Goal: Find specific page/section: Find specific page/section

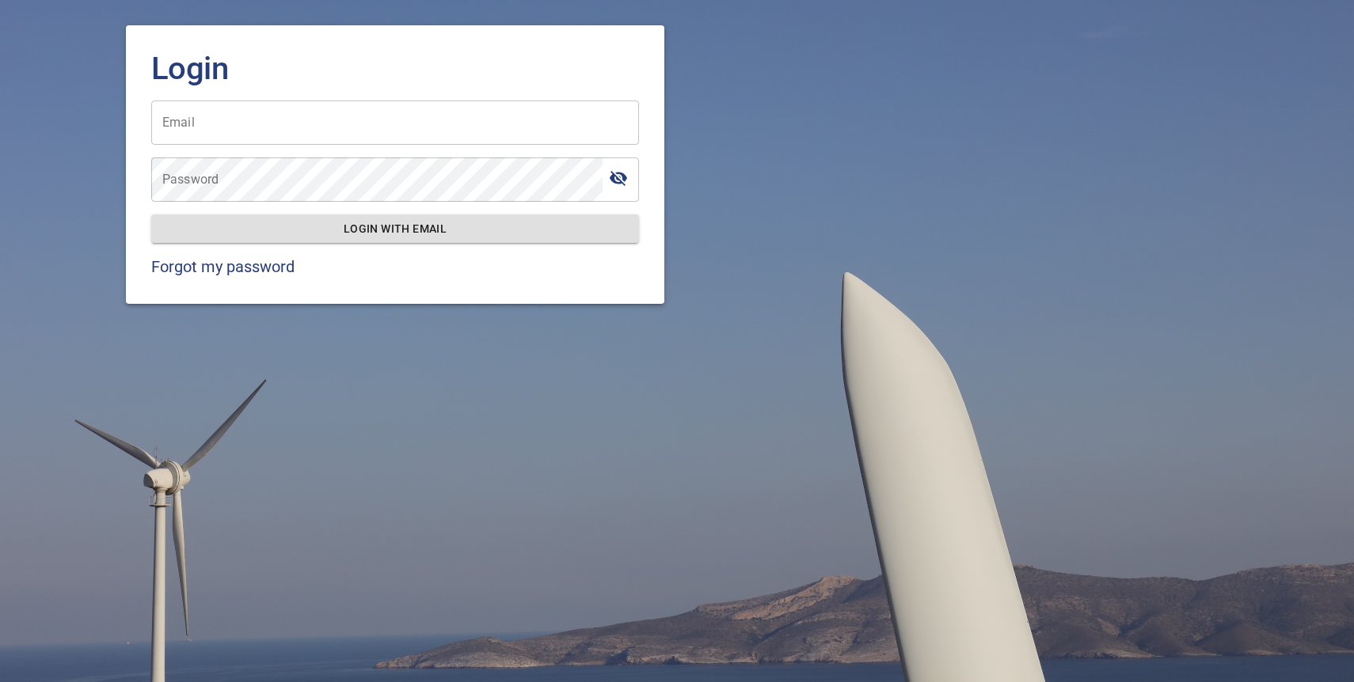
click at [325, 129] on input "Email" at bounding box center [395, 123] width 488 height 44
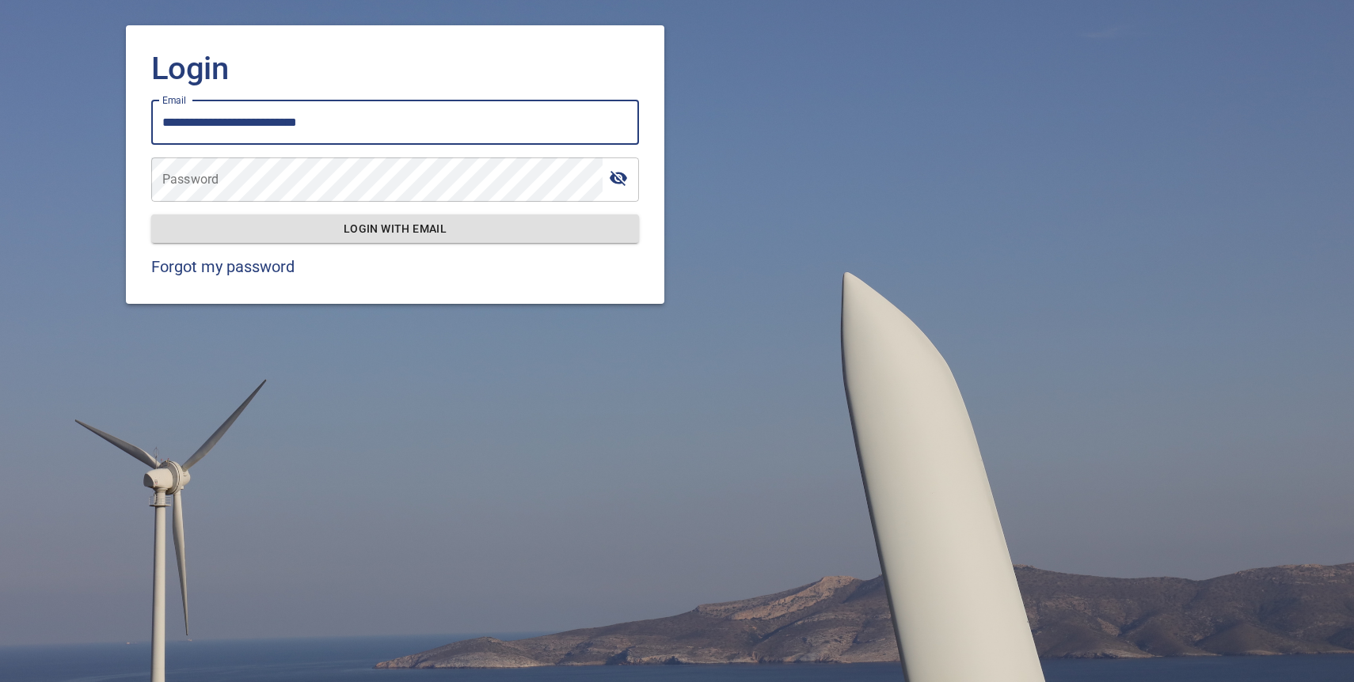
type input "**********"
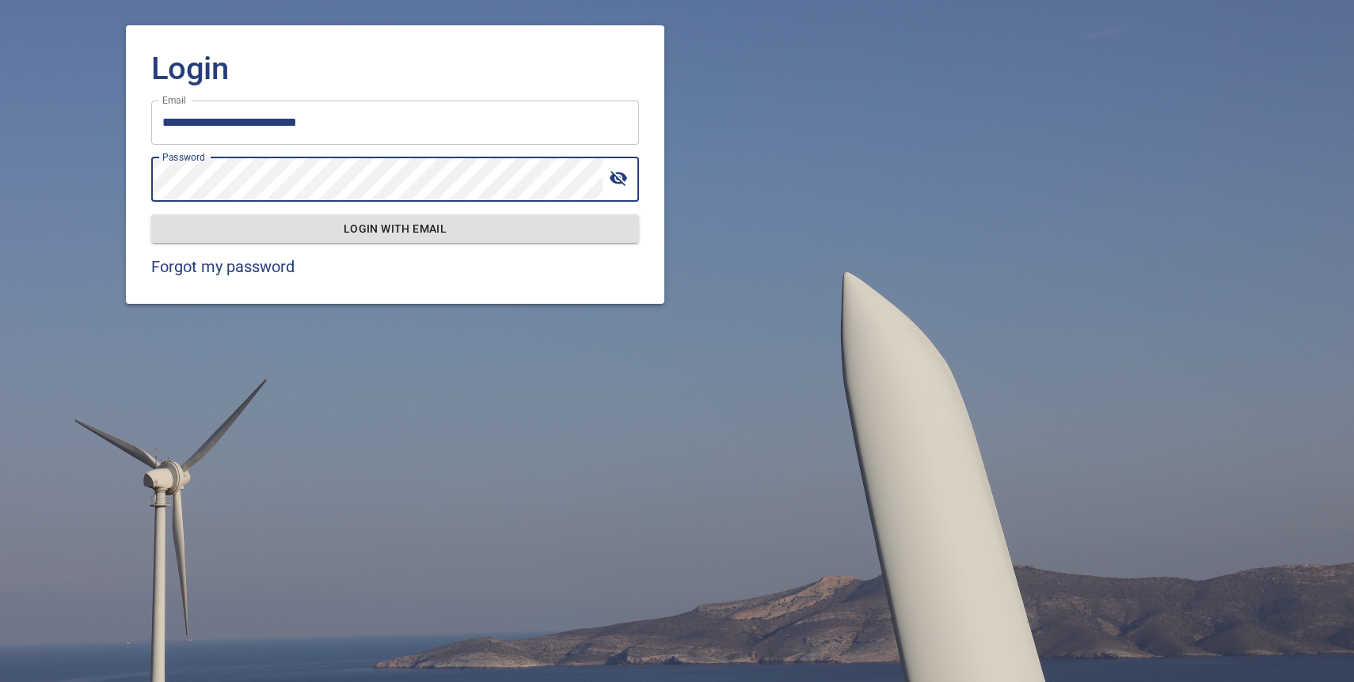
click at [605, 175] on div "Password" at bounding box center [395, 180] width 488 height 44
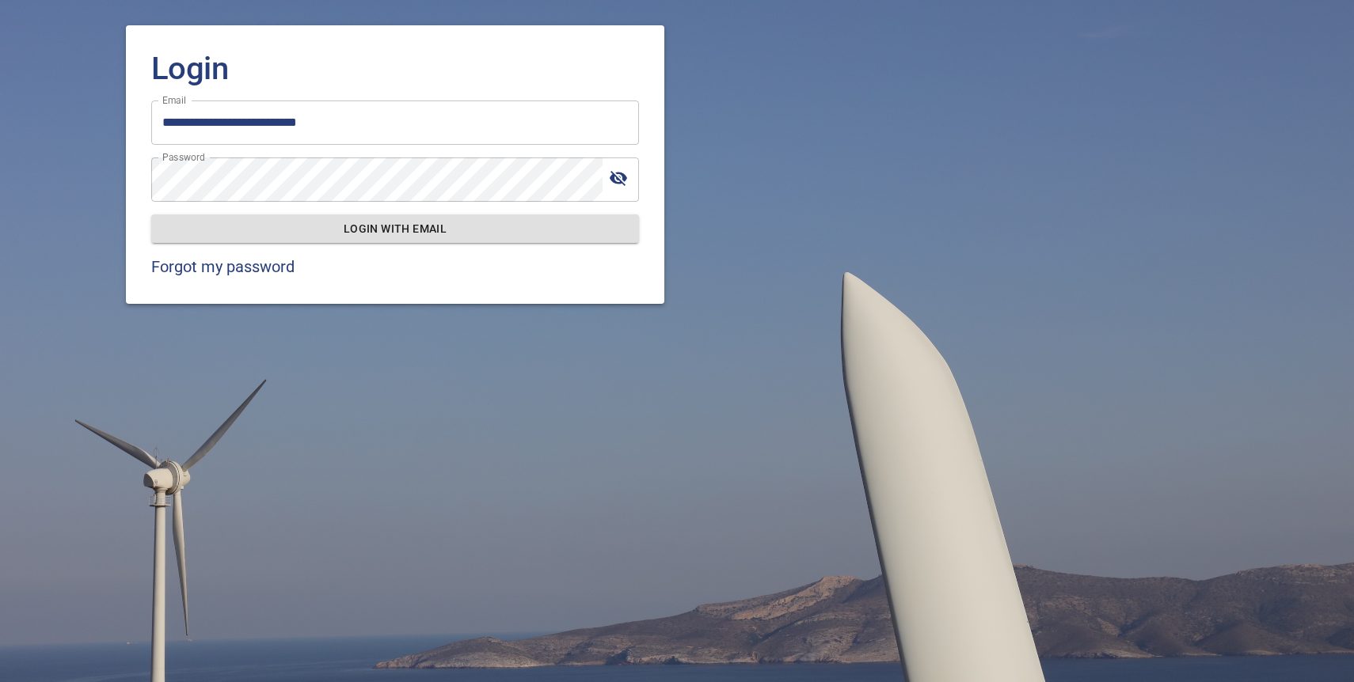
click at [613, 181] on icon "toggle password visibility" at bounding box center [618, 178] width 17 height 15
click at [408, 223] on span "Login with email" at bounding box center [395, 229] width 462 height 20
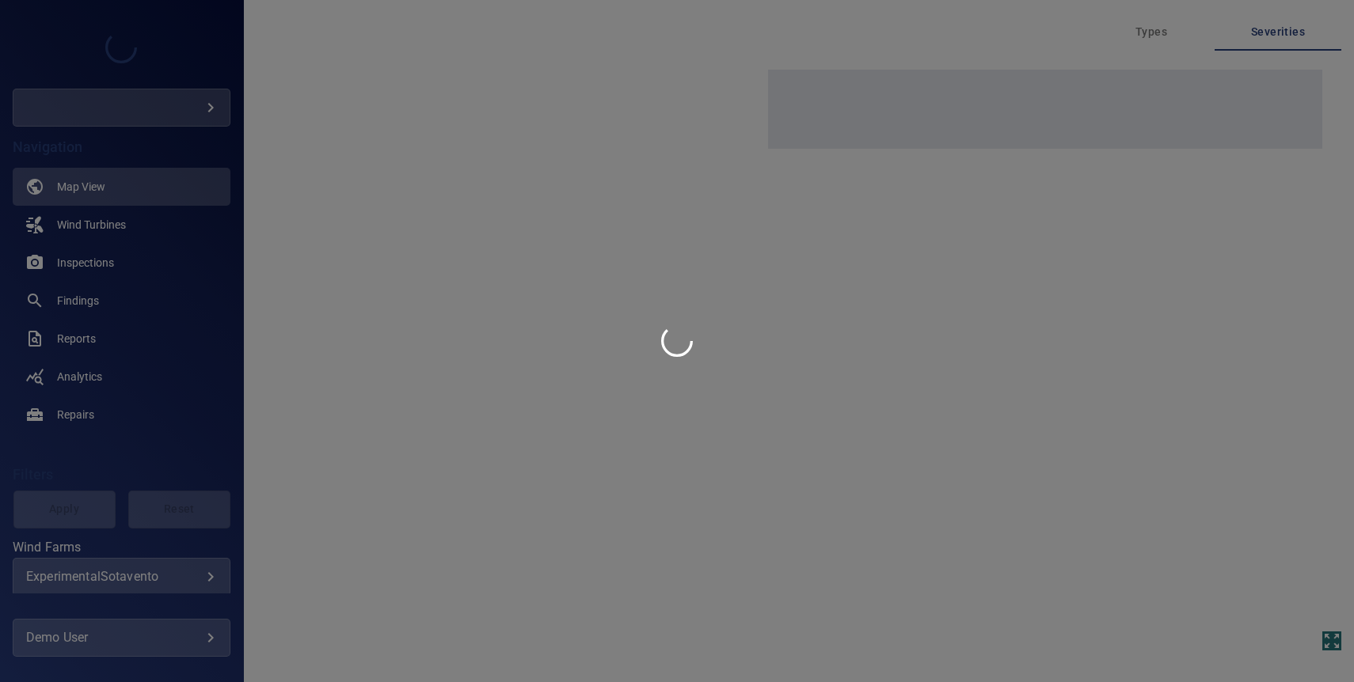
type input "****"
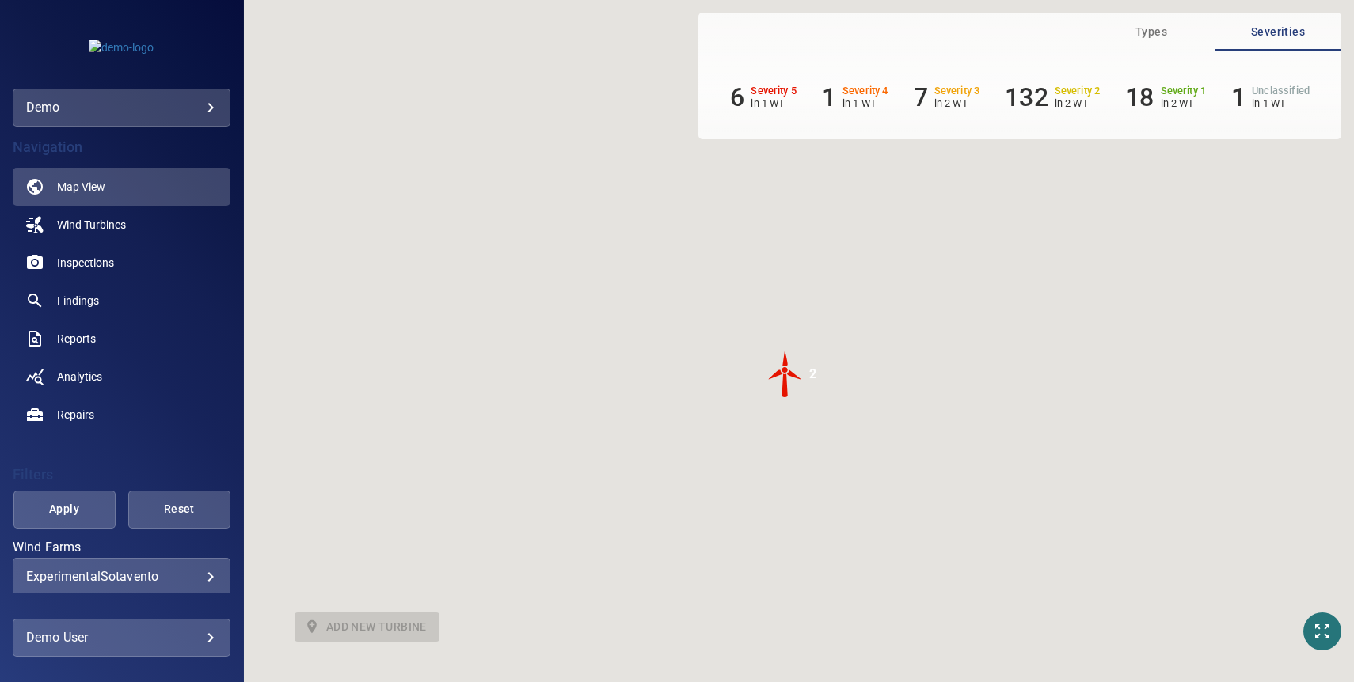
drag, startPoint x: 595, startPoint y: 332, endPoint x: 708, endPoint y: 405, distance: 133.5
click at [708, 405] on div "To activate drag with keyboard, press Alt + Enter. Once in keyboard drag state,…" at bounding box center [799, 341] width 1110 height 682
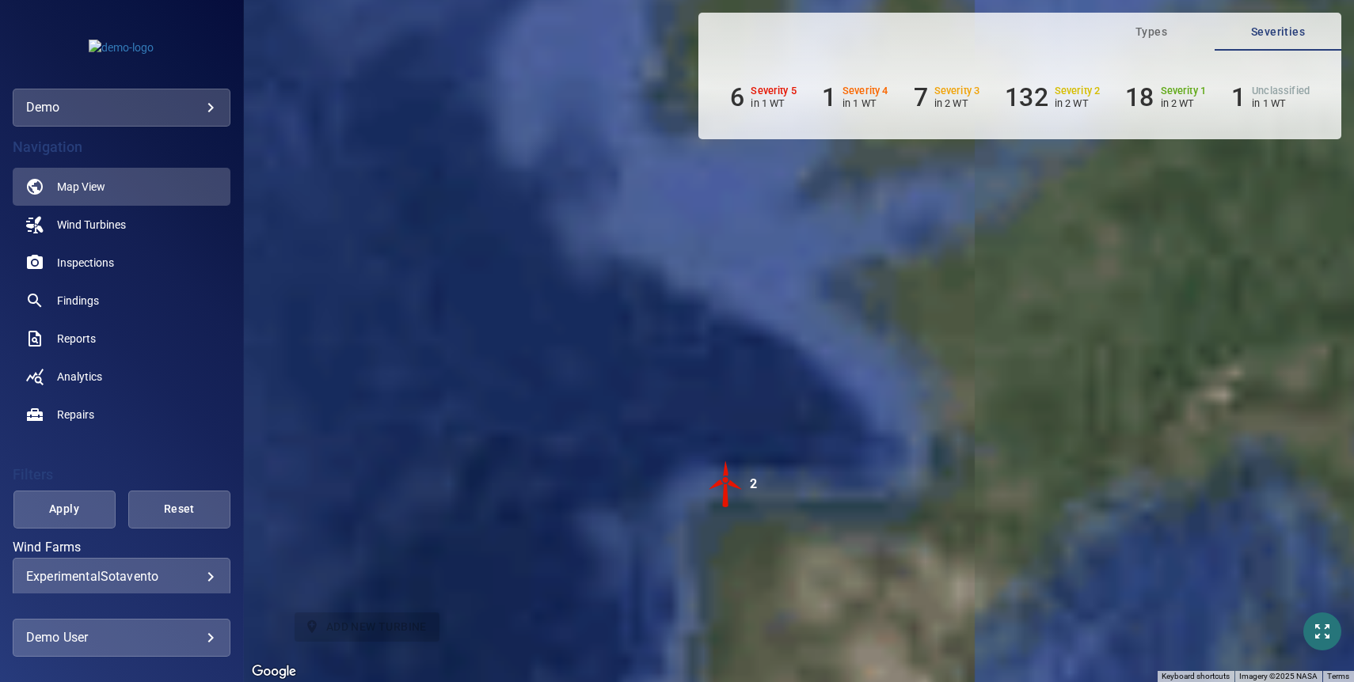
drag, startPoint x: 775, startPoint y: 329, endPoint x: 738, endPoint y: 432, distance: 109.4
click at [738, 432] on div "To activate drag with keyboard, press Alt + Enter. Once in keyboard drag state,…" at bounding box center [799, 341] width 1110 height 682
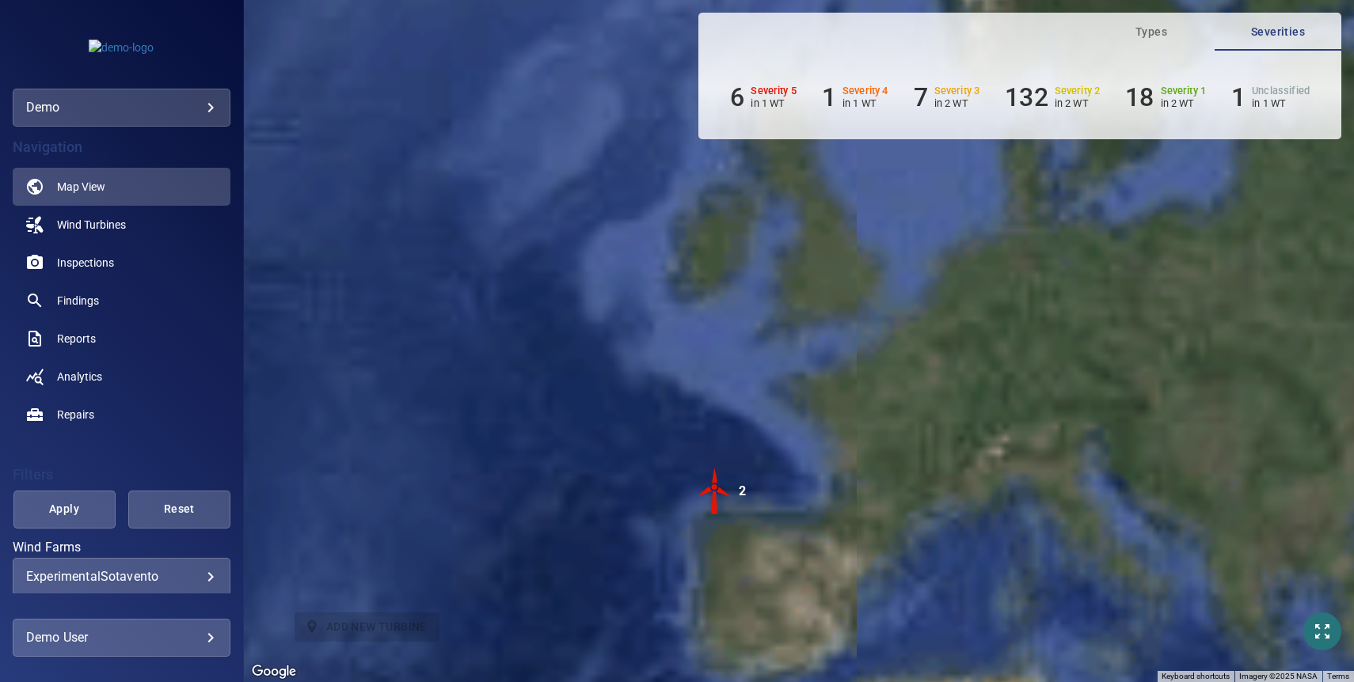
click at [716, 493] on img "2" at bounding box center [714, 491] width 47 height 47
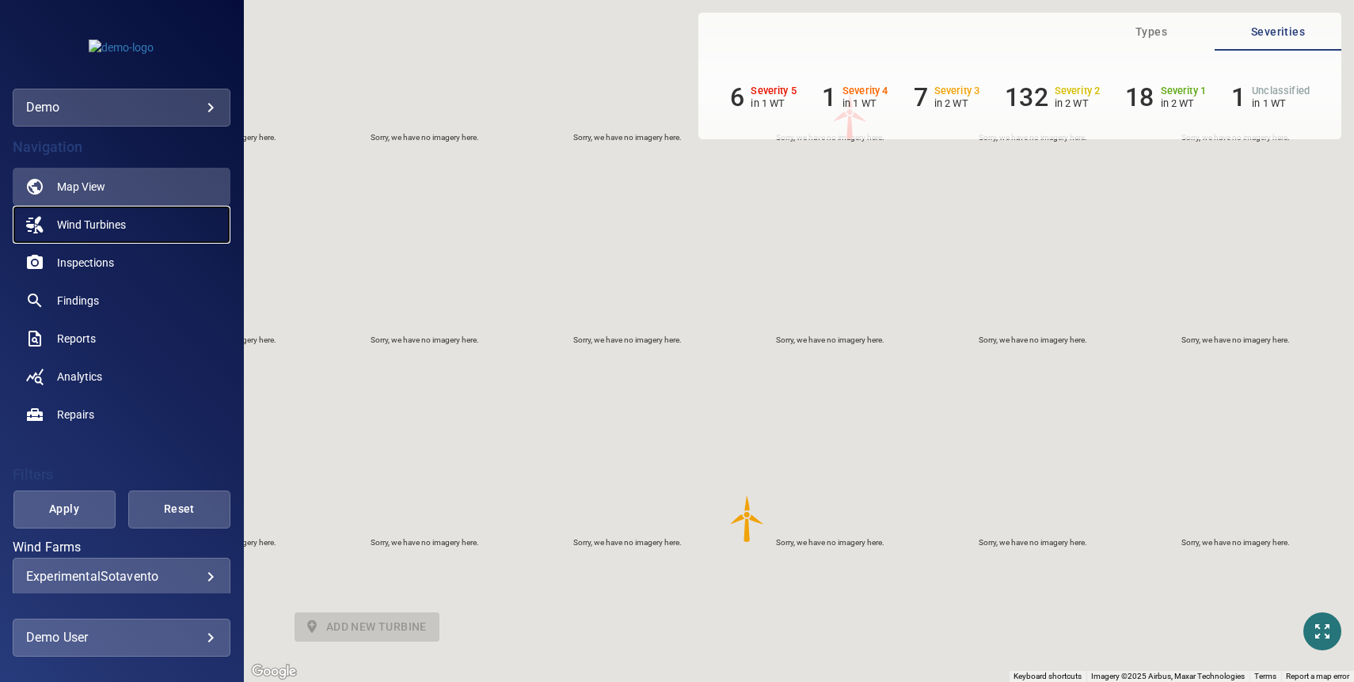
click at [120, 222] on span "Wind Turbines" at bounding box center [91, 225] width 69 height 16
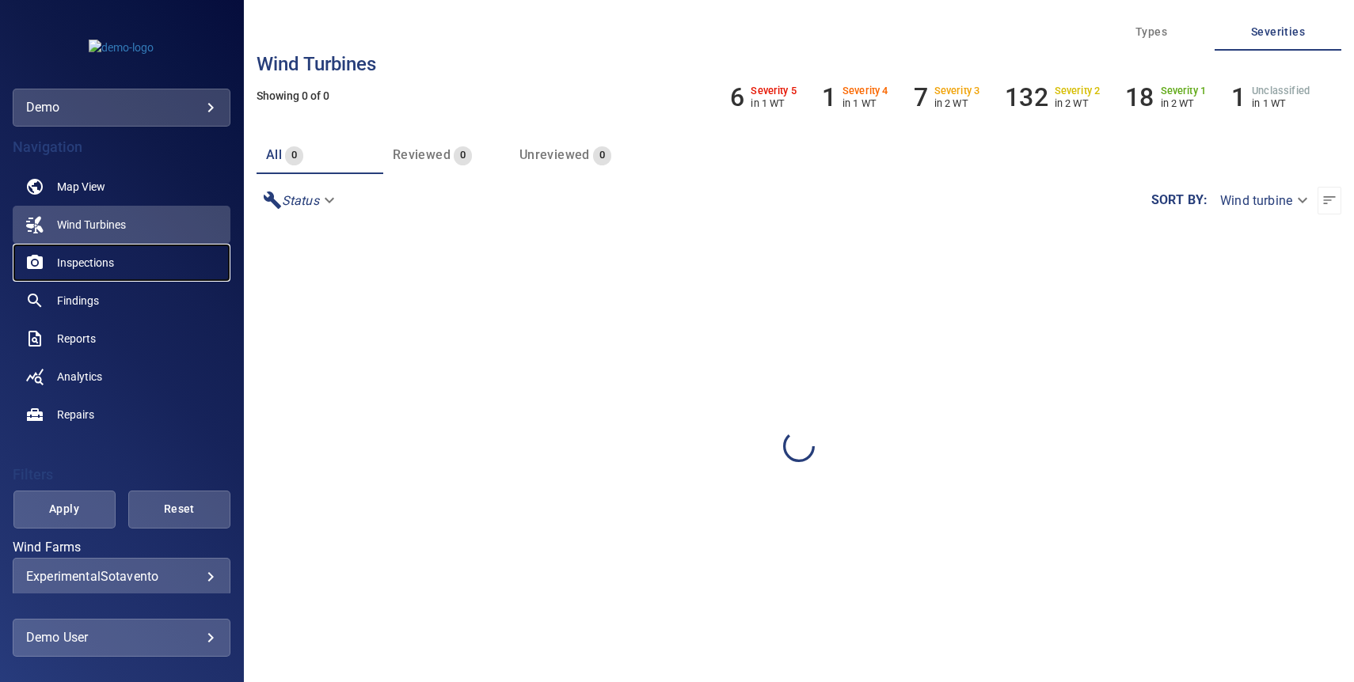
click at [89, 260] on span "Inspections" at bounding box center [85, 263] width 57 height 16
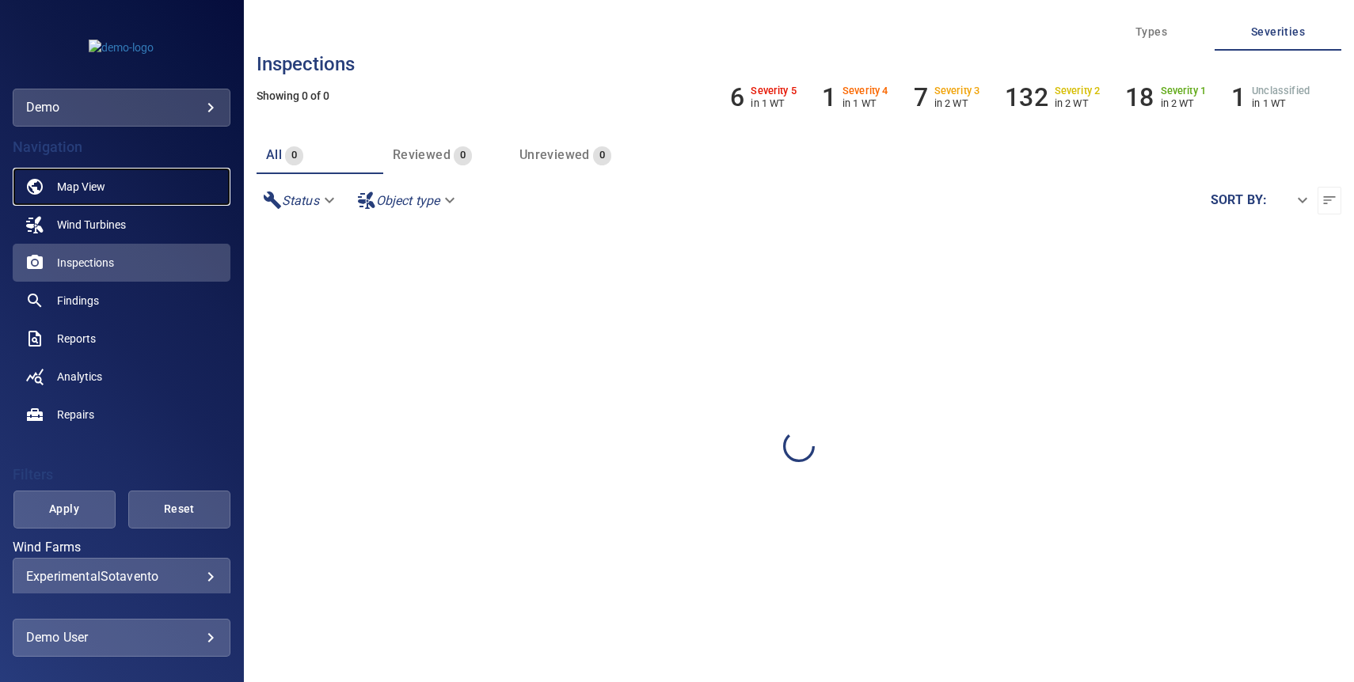
click at [89, 184] on span "Map View" at bounding box center [81, 187] width 48 height 16
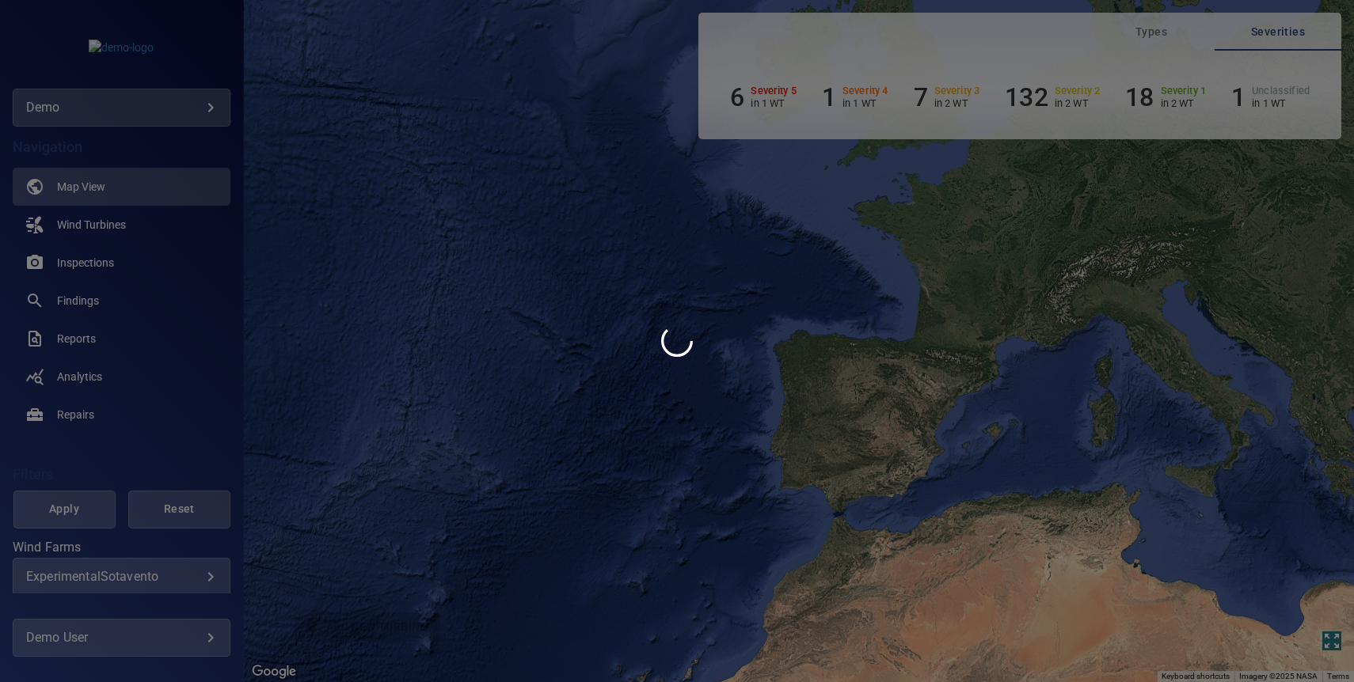
drag, startPoint x: 818, startPoint y: 310, endPoint x: 802, endPoint y: 329, distance: 24.1
click at [802, 329] on div at bounding box center [677, 341] width 1354 height 682
click at [839, 289] on div at bounding box center [677, 341] width 1354 height 682
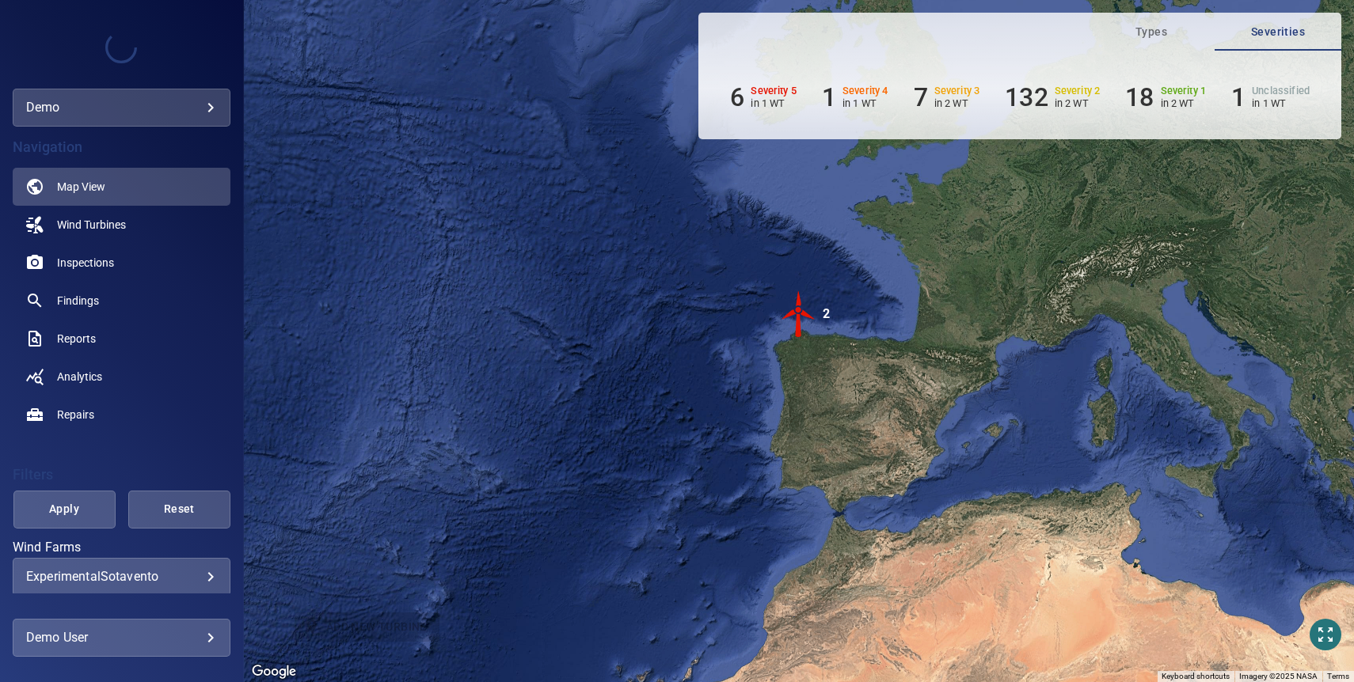
click at [797, 301] on img "2" at bounding box center [798, 314] width 47 height 47
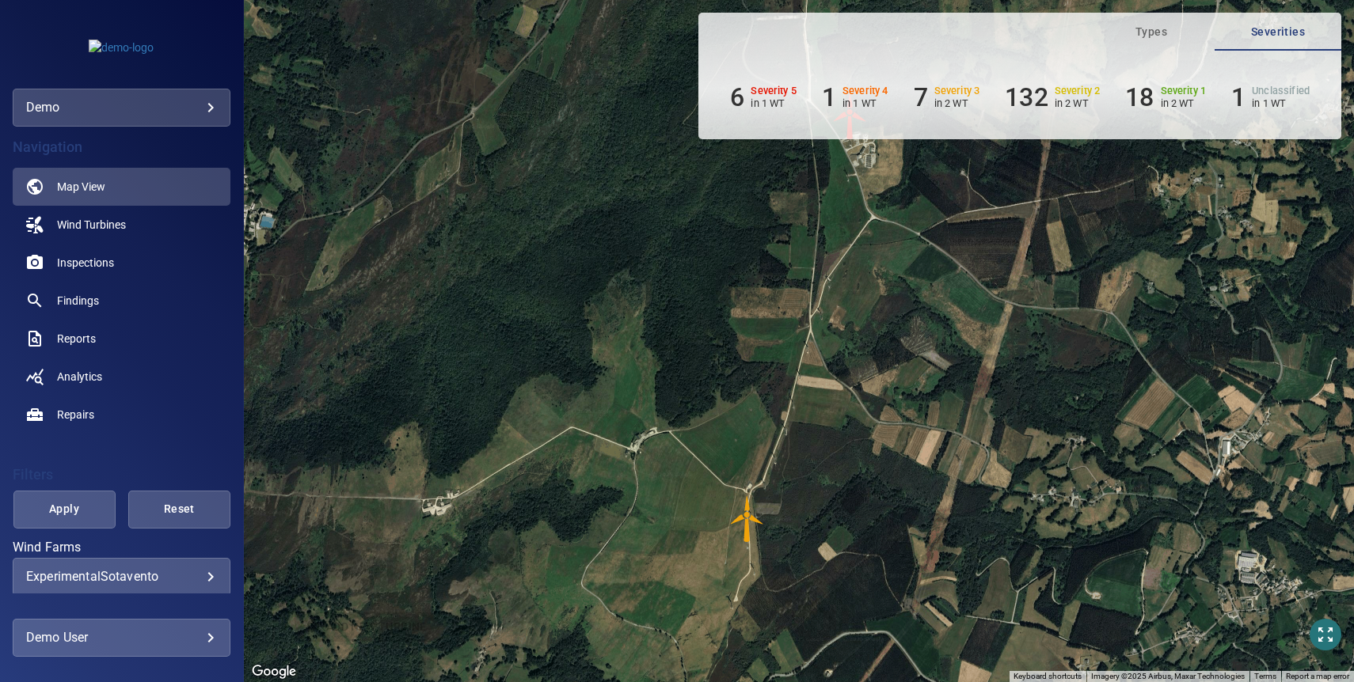
click at [747, 509] on img "AE03" at bounding box center [747, 519] width 47 height 47
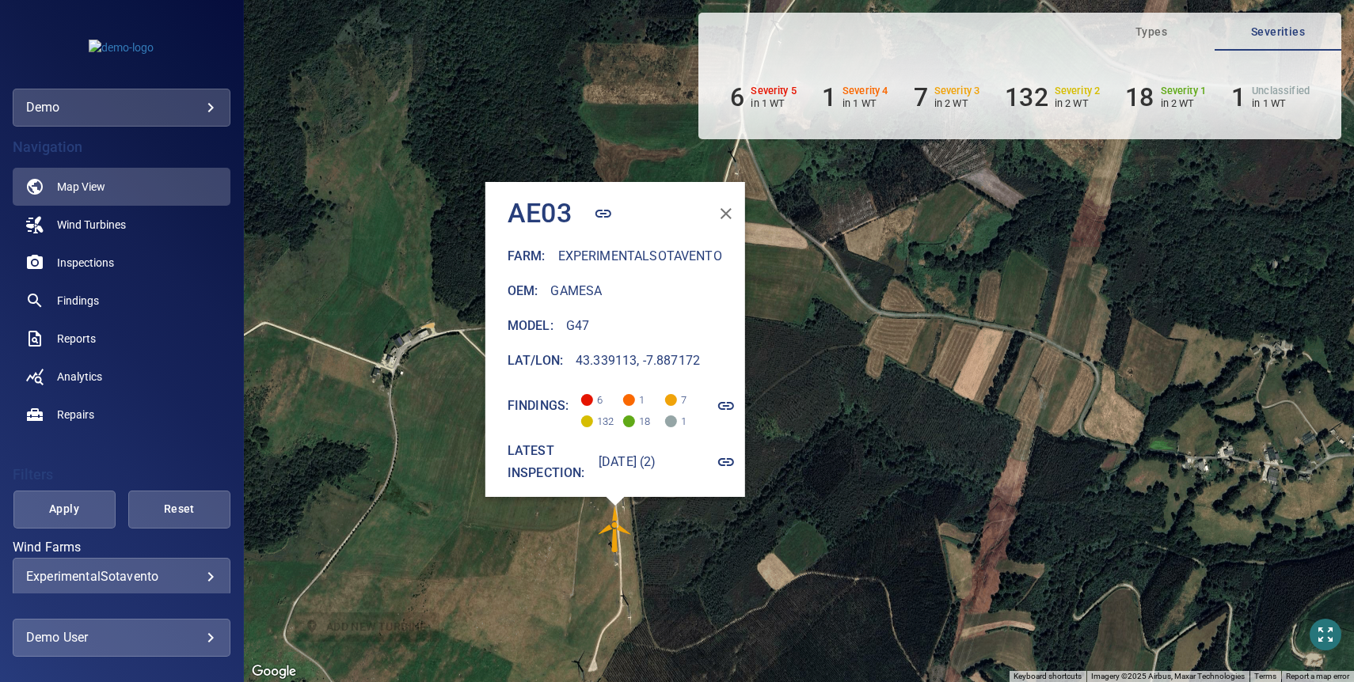
drag, startPoint x: 1009, startPoint y: 240, endPoint x: 825, endPoint y: 360, distance: 219.6
click at [825, 360] on div "To activate drag with keyboard, press Alt + Enter. Once in keyboard drag state,…" at bounding box center [799, 341] width 1110 height 682
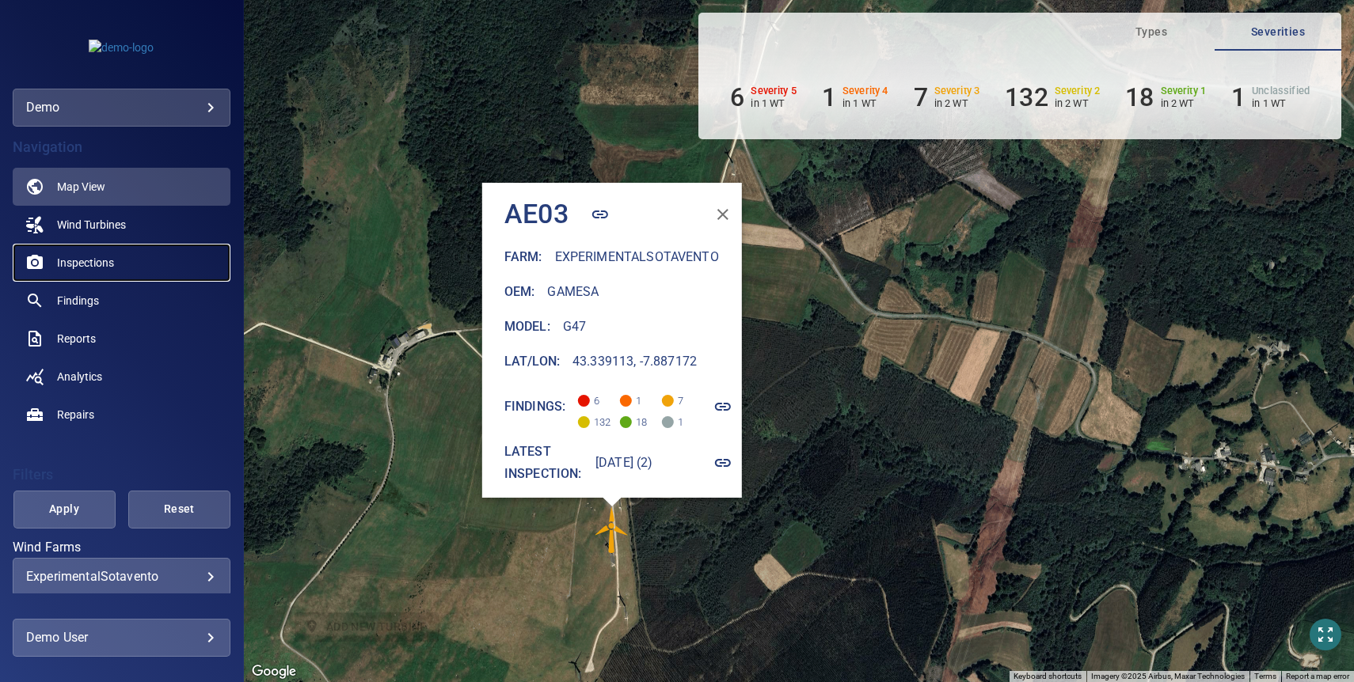
click at [85, 271] on link "Inspections" at bounding box center [122, 263] width 218 height 38
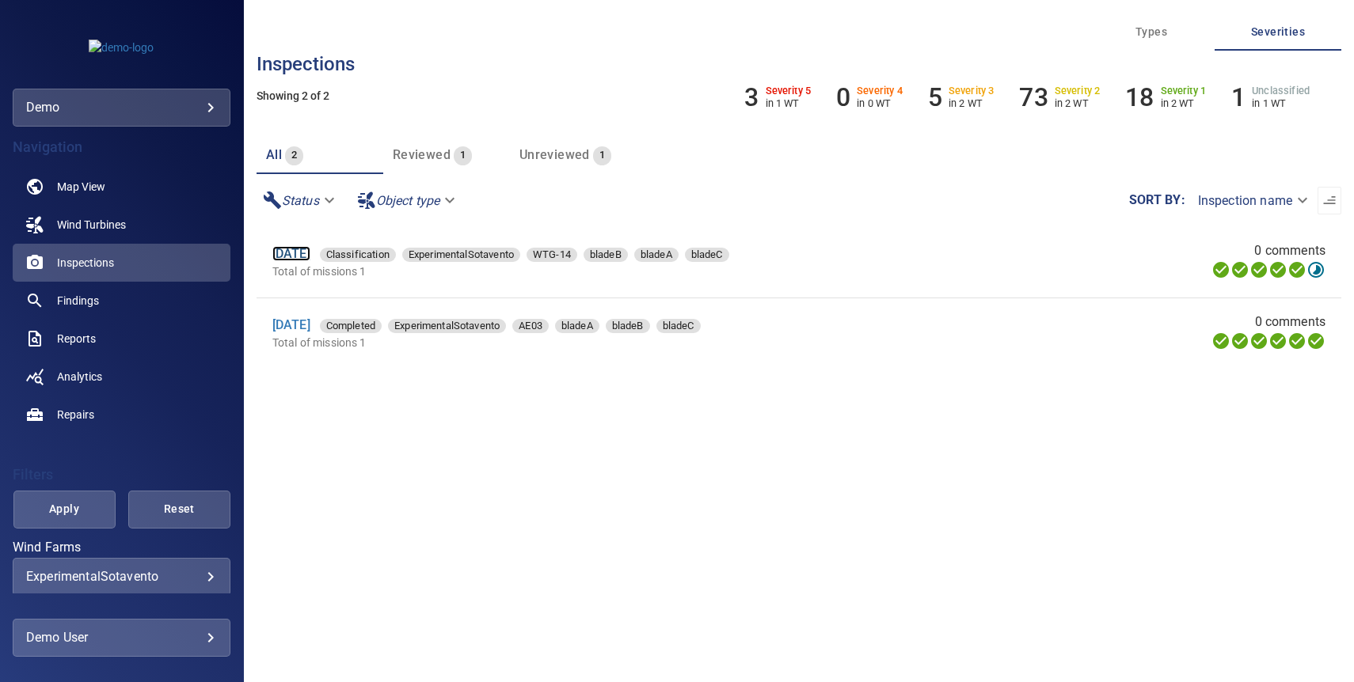
click at [307, 255] on link "18 Oct 2022" at bounding box center [291, 253] width 38 height 15
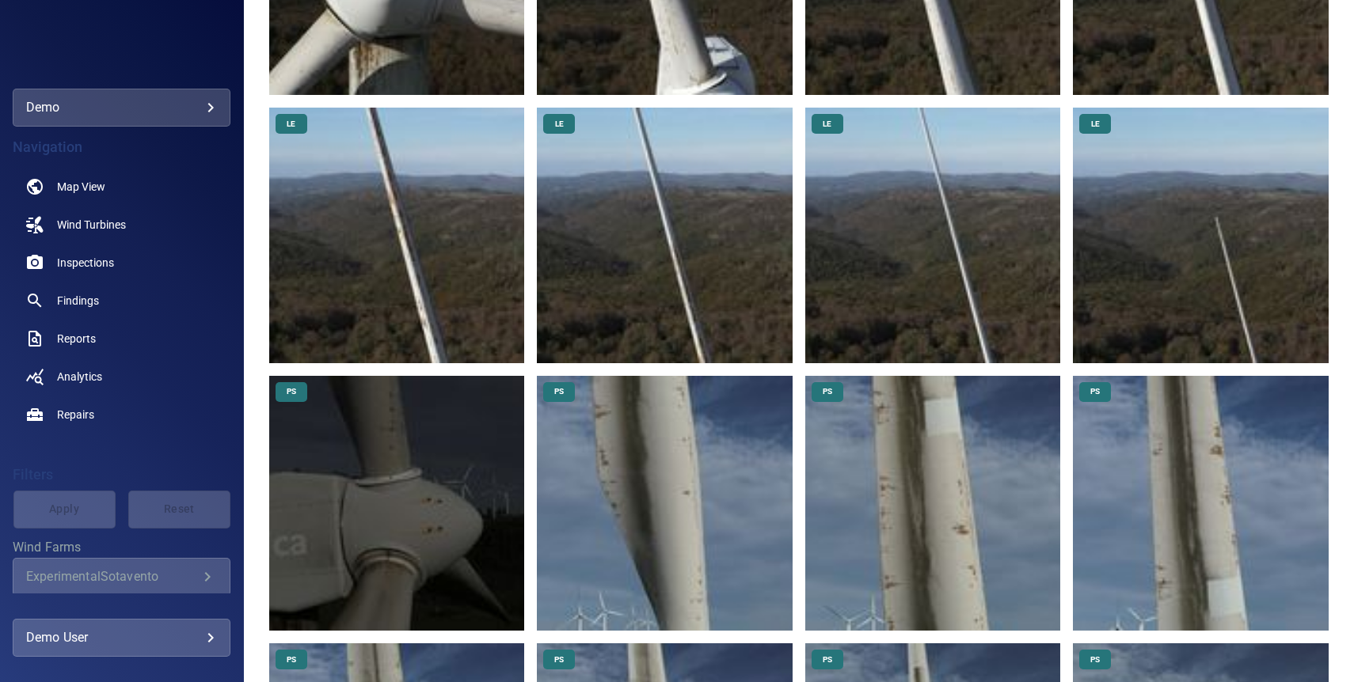
scroll to position [416, 0]
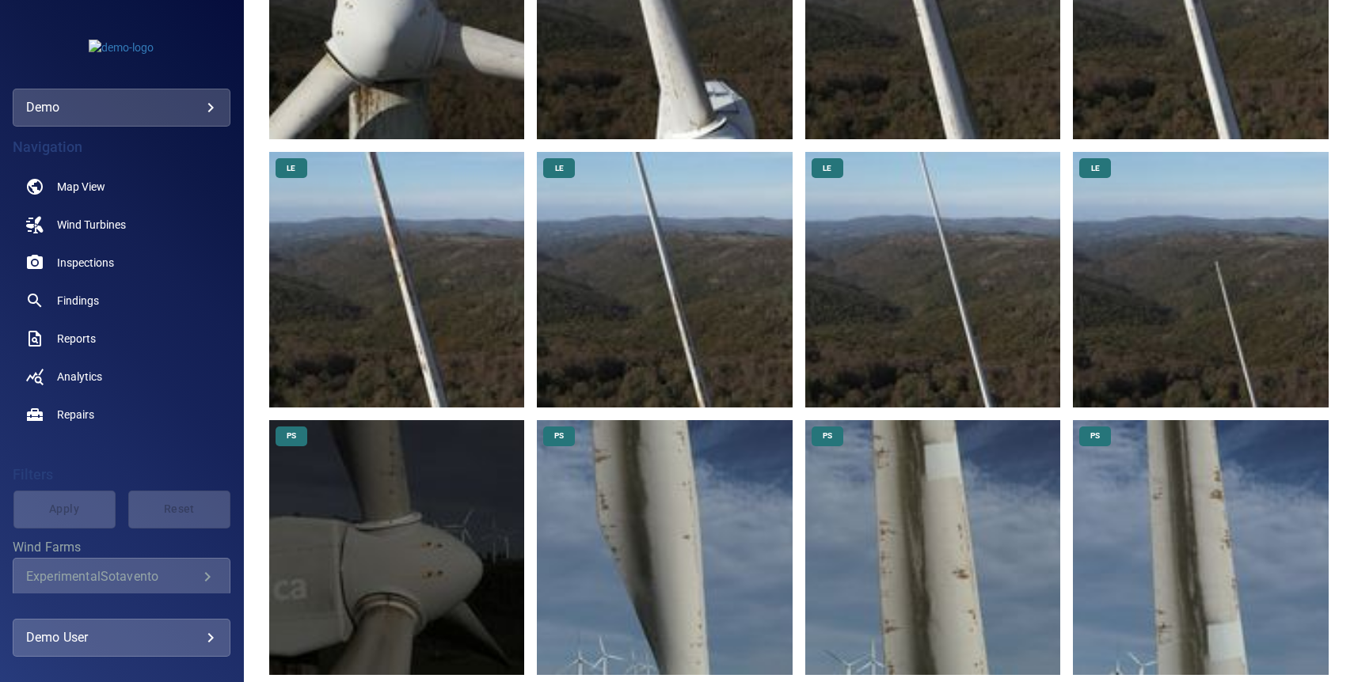
click at [333, 240] on img at bounding box center [397, 280] width 256 height 256
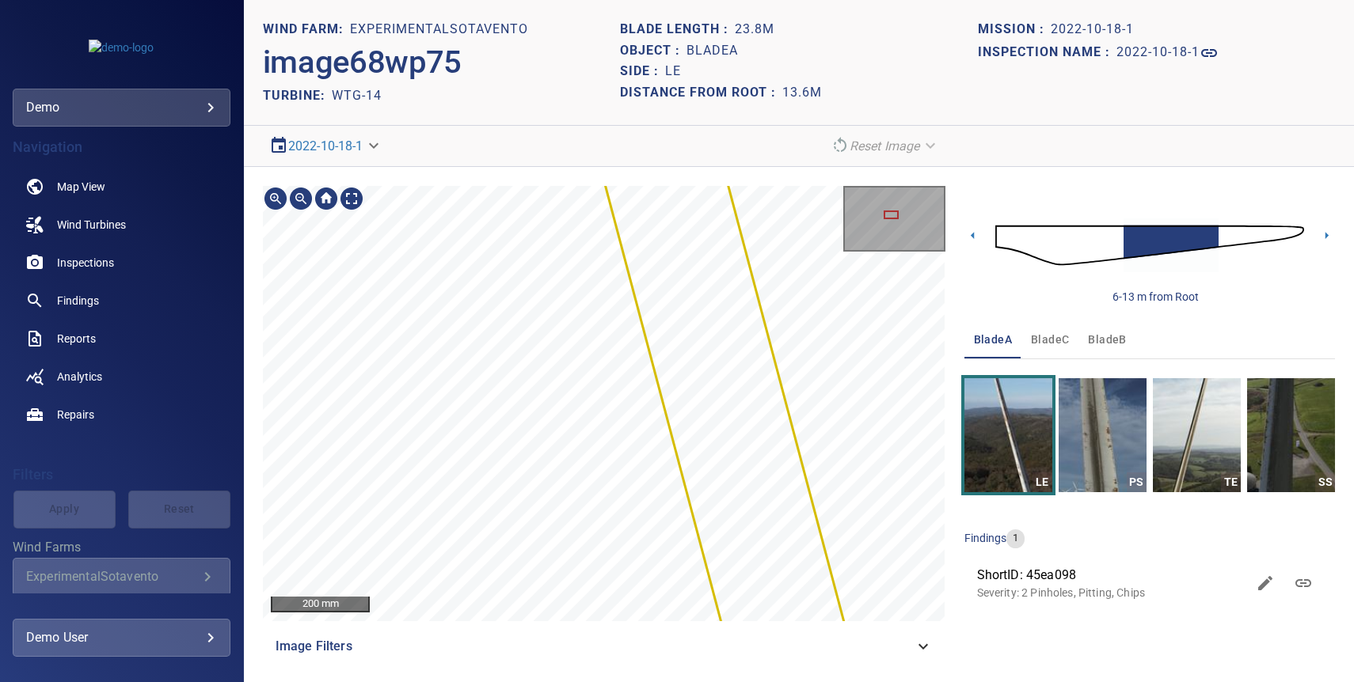
click at [632, 357] on div "ExperimentalSotavento/WTG-14/45ea0980-5151-11ed-9bdd-8faab385df3d Severity 2 Pi…" at bounding box center [604, 403] width 682 height 435
